Goal: Task Accomplishment & Management: Use online tool/utility

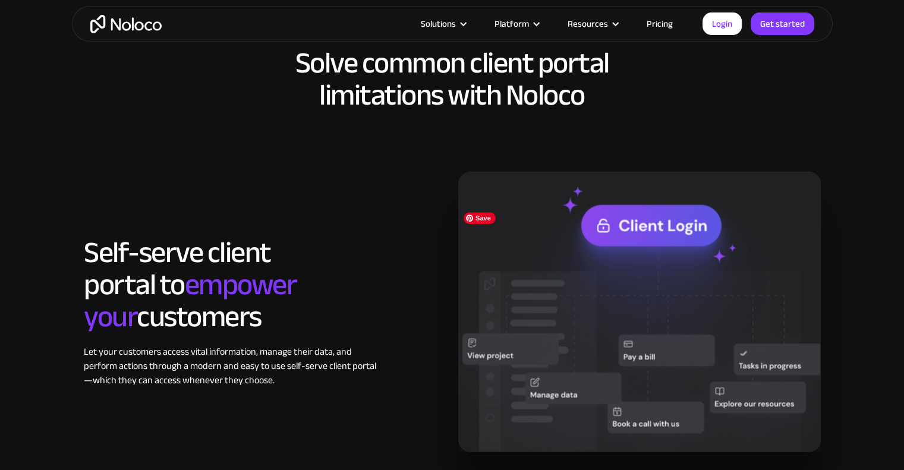
scroll to position [1010, 0]
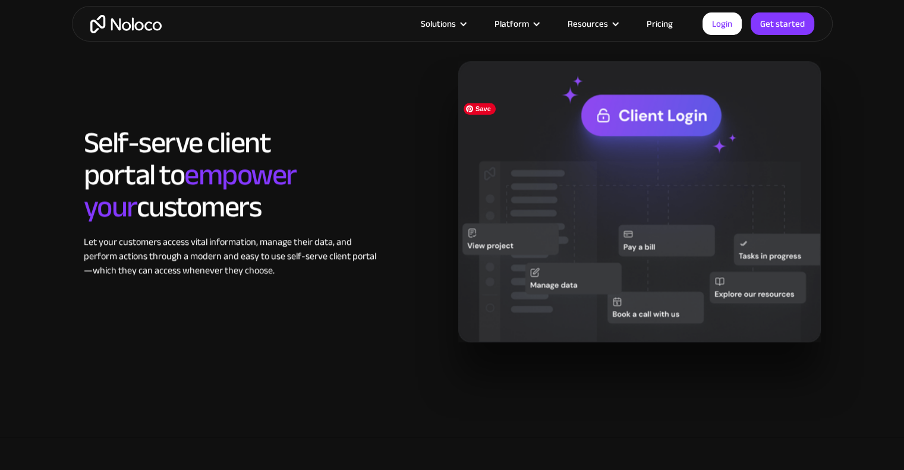
drag, startPoint x: 605, startPoint y: 116, endPoint x: 442, endPoint y: 173, distance: 172.5
click at [442, 173] on div "Self-serve client portal to empower your customers Let your customers access vi…" at bounding box center [265, 202] width 374 height 151
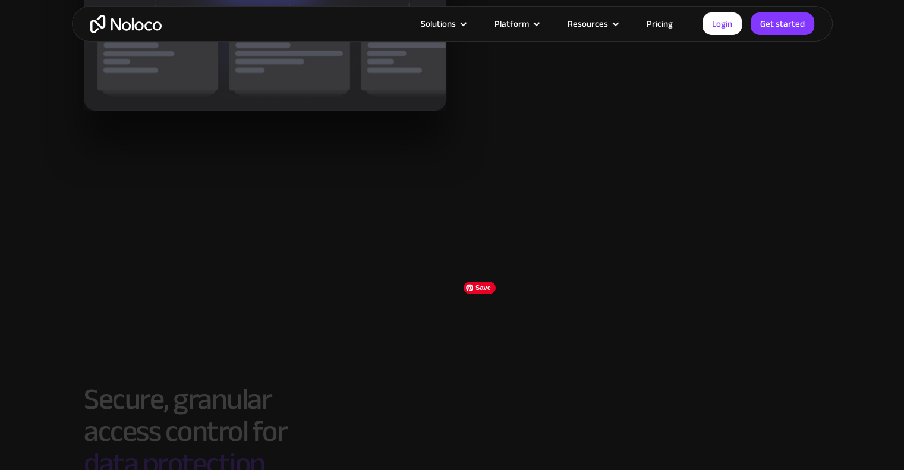
scroll to position [1842, 0]
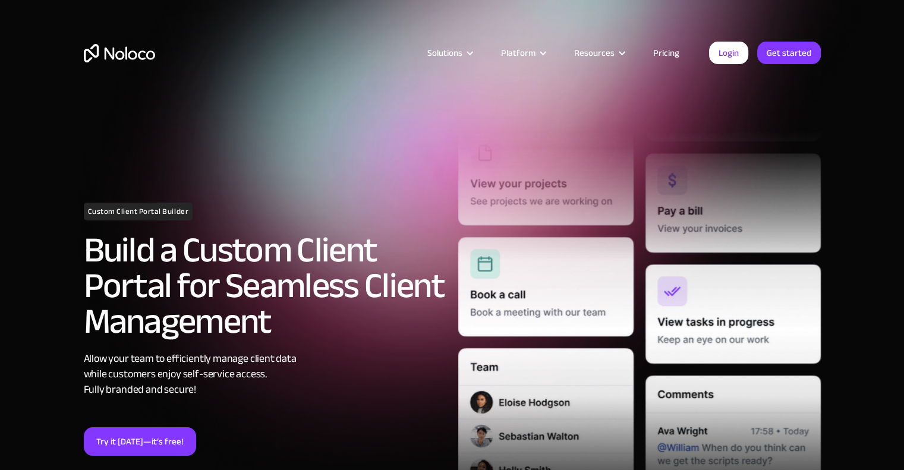
click at [669, 54] on link "Pricing" at bounding box center [666, 52] width 56 height 15
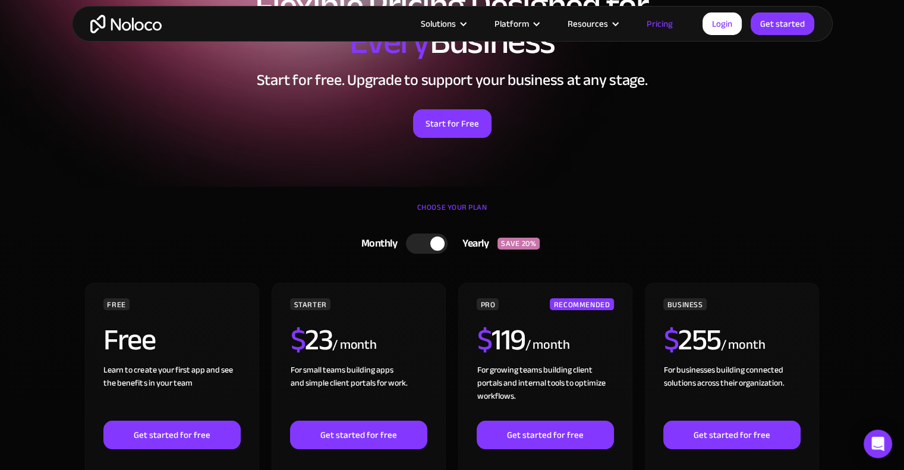
scroll to position [238, 0]
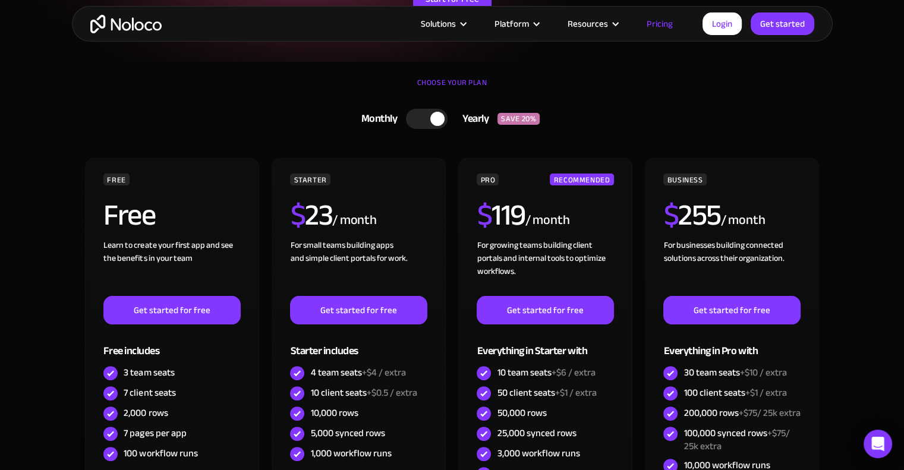
click at [414, 118] on div at bounding box center [427, 119] width 42 height 20
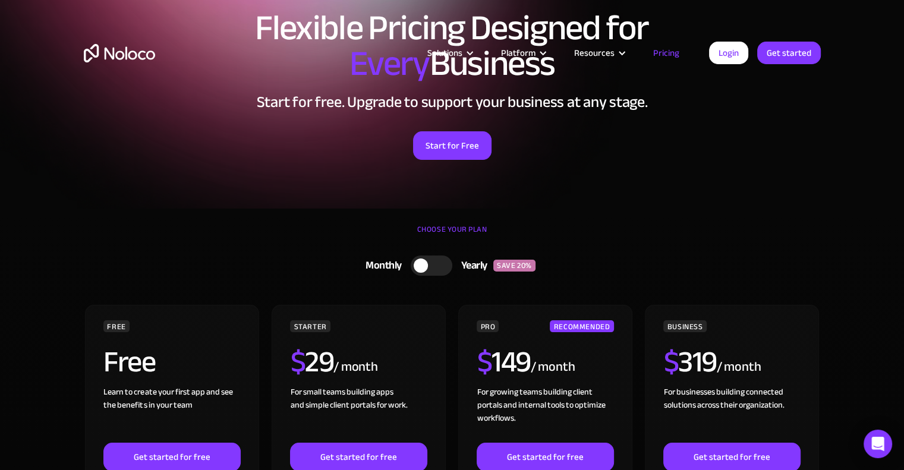
scroll to position [0, 0]
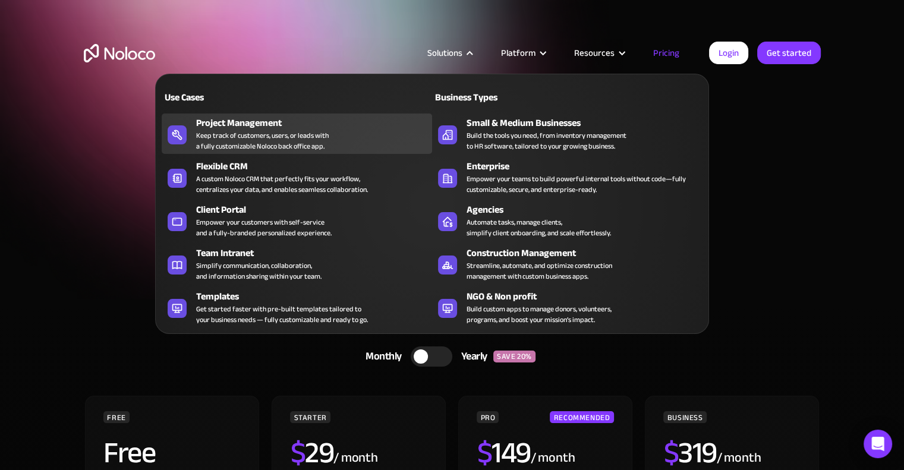
click at [255, 132] on div "Keep track of customers, users, or leads with a fully customizable Noloco back …" at bounding box center [262, 140] width 132 height 21
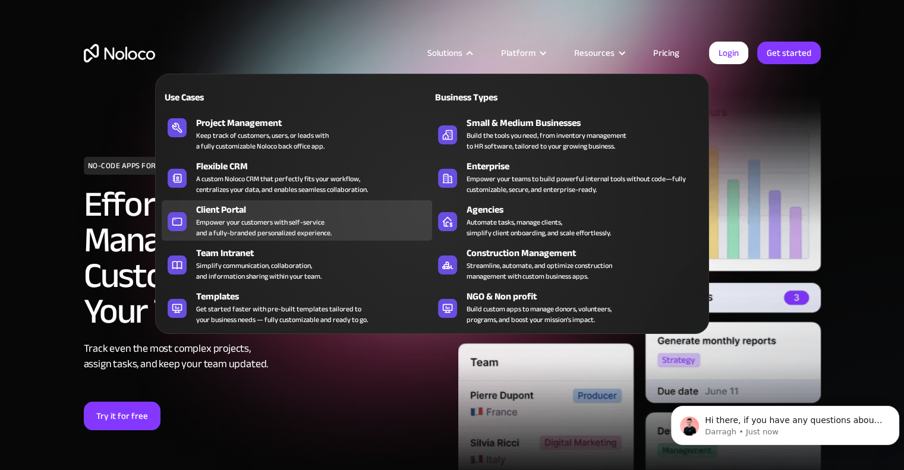
click at [241, 217] on div "Empower your customers with self-service and a fully-branded personalized exper…" at bounding box center [263, 227] width 135 height 21
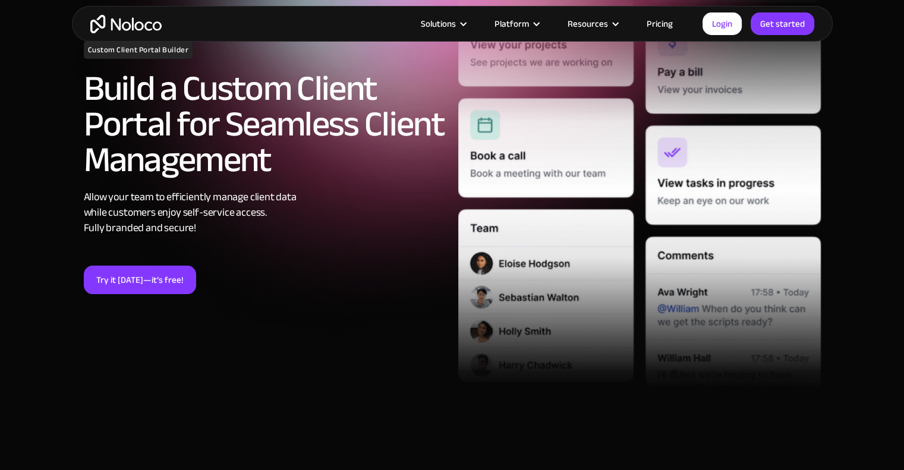
scroll to position [178, 0]
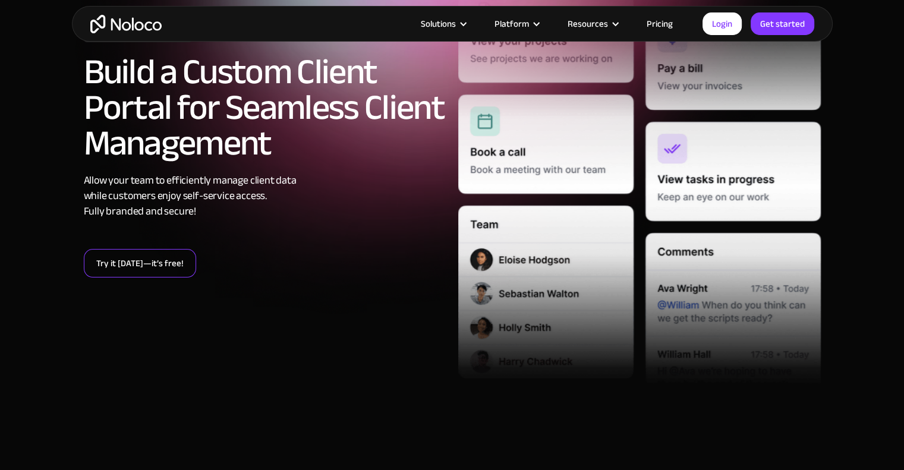
click at [148, 261] on link "Try it today—it’s free!" at bounding box center [140, 263] width 112 height 29
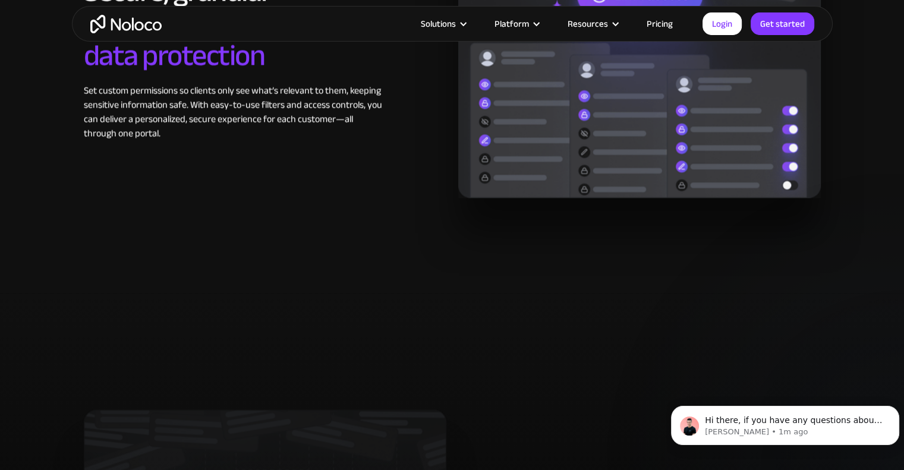
scroll to position [1901, 0]
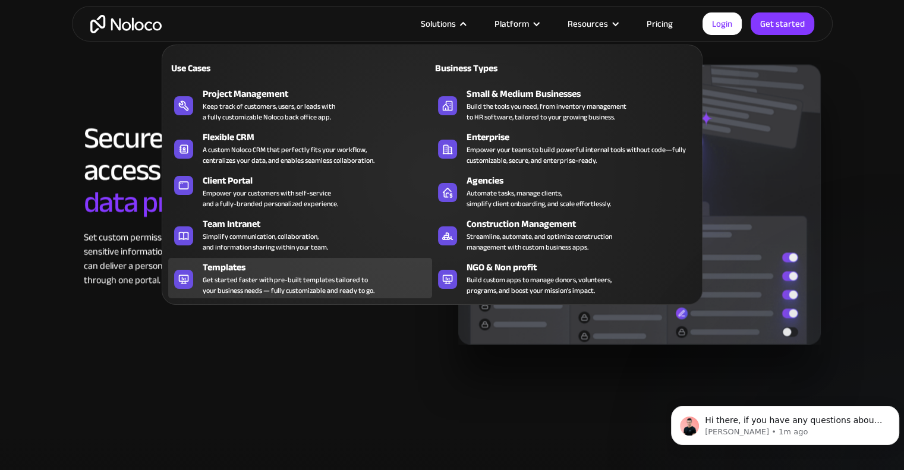
click at [340, 270] on div "Templates" at bounding box center [320, 267] width 235 height 14
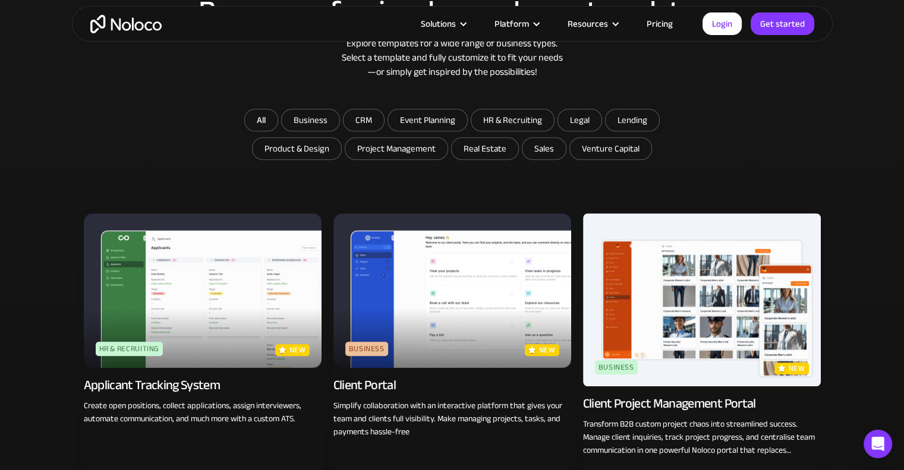
scroll to position [772, 0]
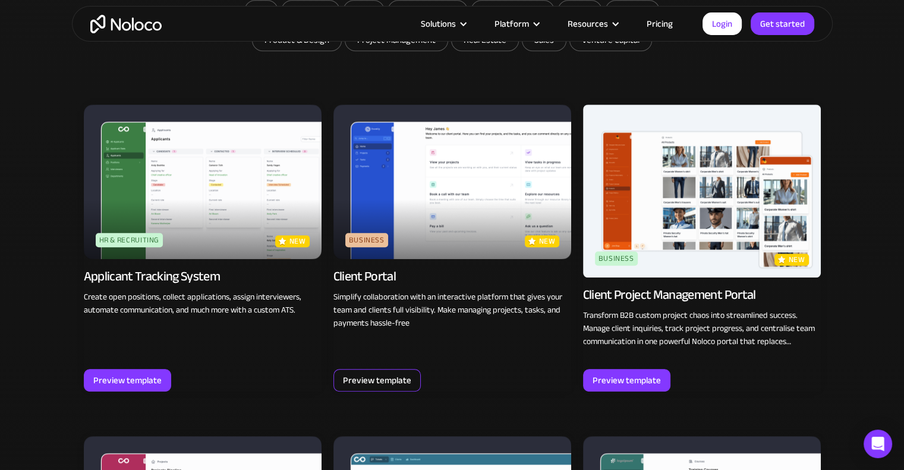
click at [400, 375] on div "Preview template" at bounding box center [377, 380] width 68 height 15
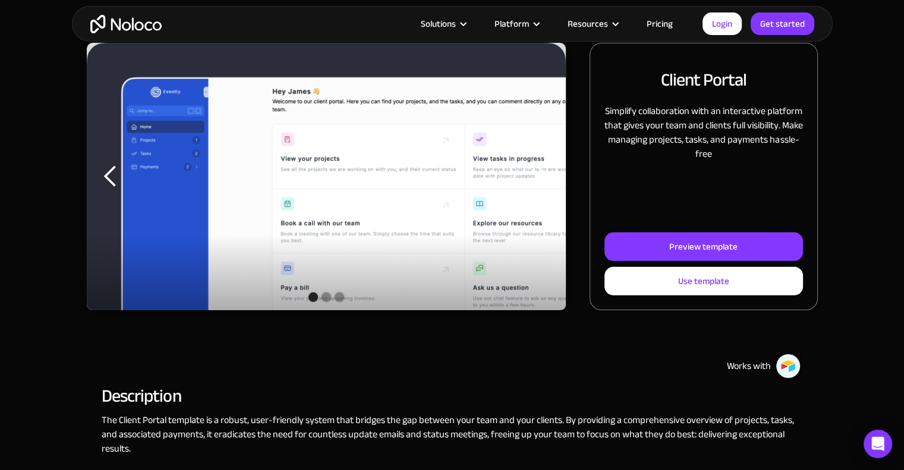
scroll to position [119, 0]
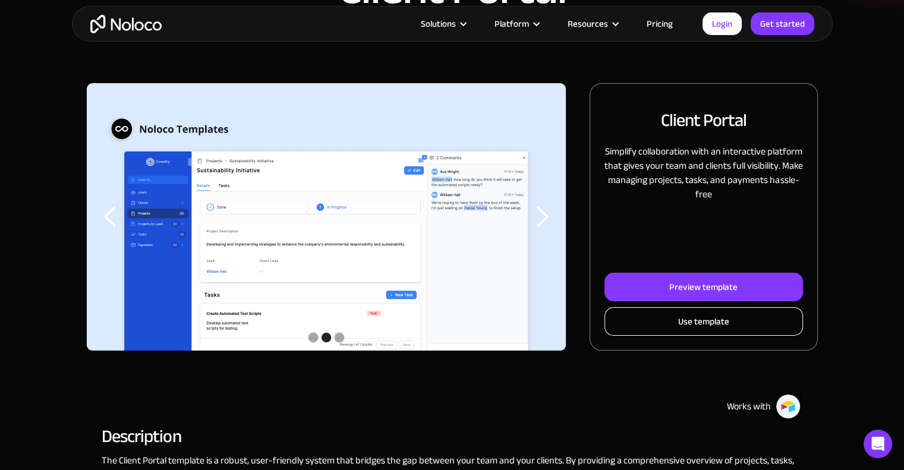
click at [639, 313] on link "Use template" at bounding box center [703, 321] width 198 height 29
